Goal: Task Accomplishment & Management: Use online tool/utility

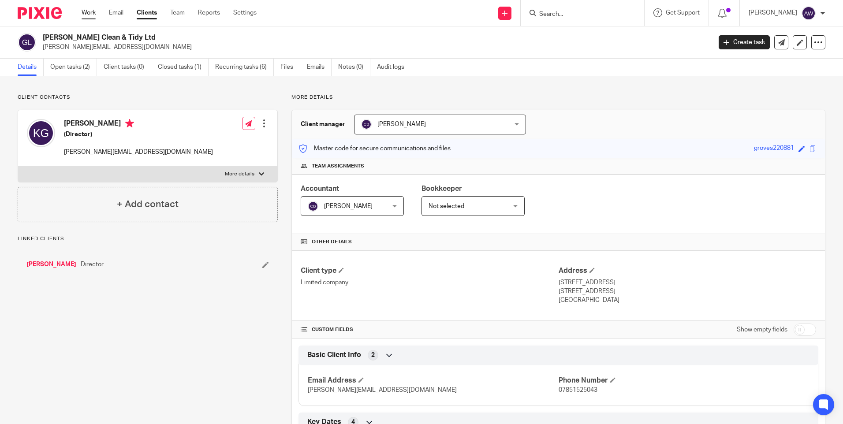
click at [91, 10] on link "Work" at bounding box center [89, 12] width 14 height 9
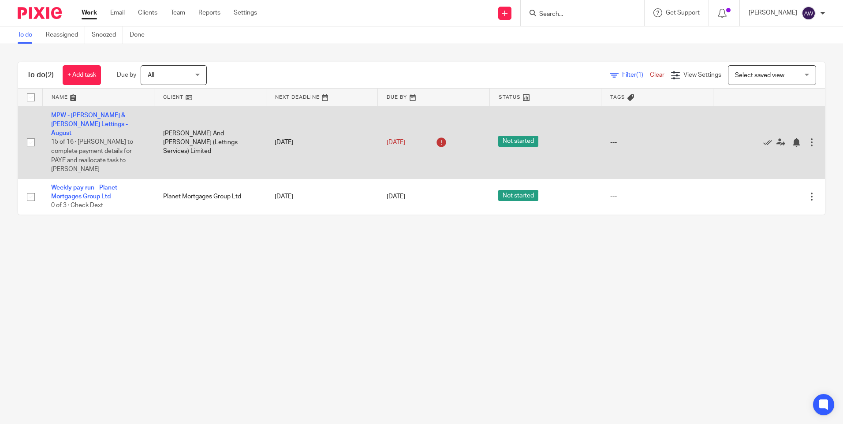
click at [92, 139] on span "15 of 16 · James to complete payment details for PAYE and reallocate task to Al…" at bounding box center [92, 155] width 82 height 33
click at [91, 116] on link "MPW - [PERSON_NAME] & [PERSON_NAME] Lettings - August" at bounding box center [89, 124] width 77 height 24
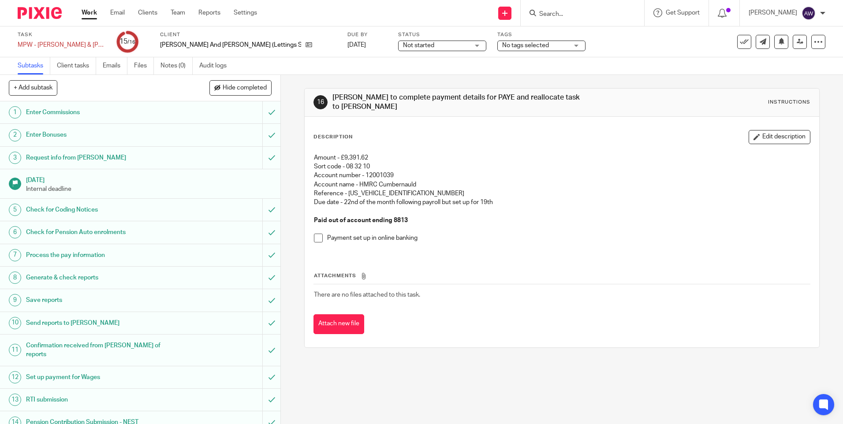
scroll to position [55, 0]
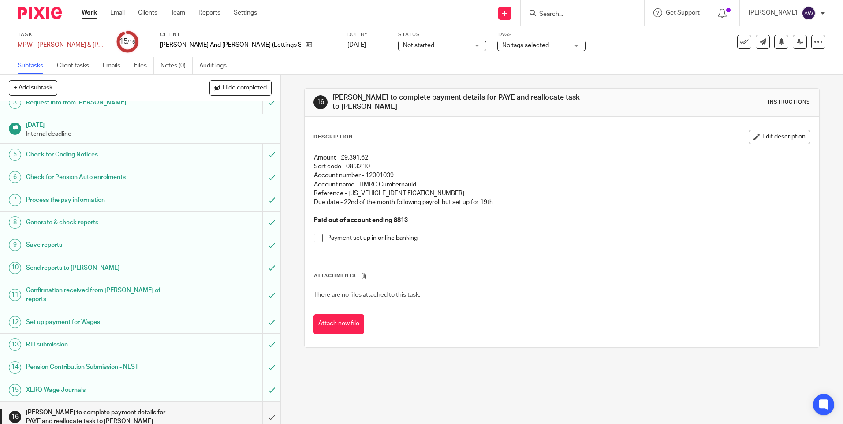
click at [316, 236] on span at bounding box center [318, 238] width 9 height 9
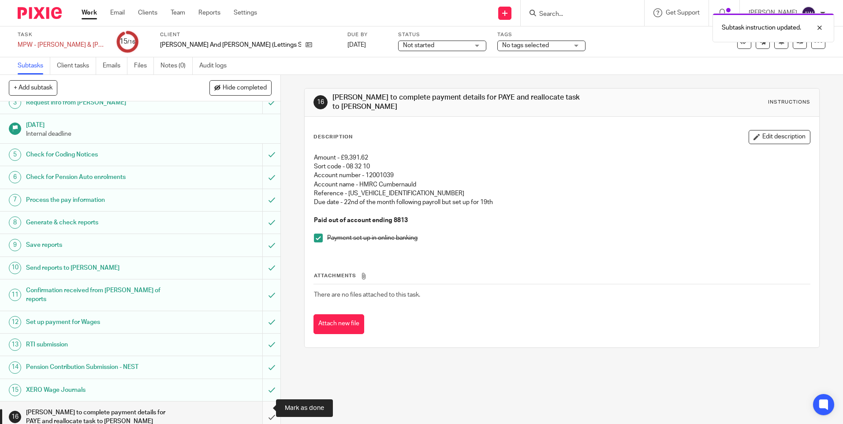
click at [264, 405] on input "submit" at bounding box center [140, 416] width 280 height 31
